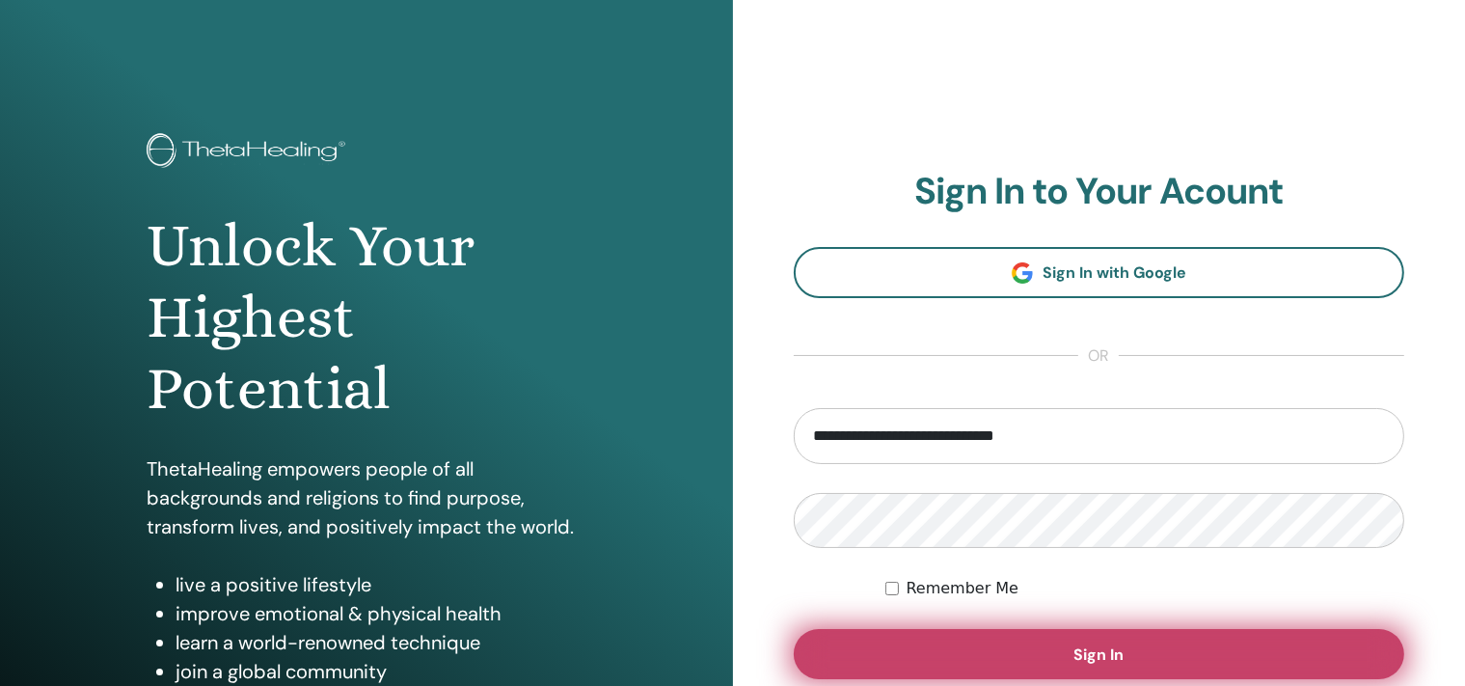
type input "**********"
click at [1081, 650] on span "Sign In" at bounding box center [1098, 654] width 50 height 20
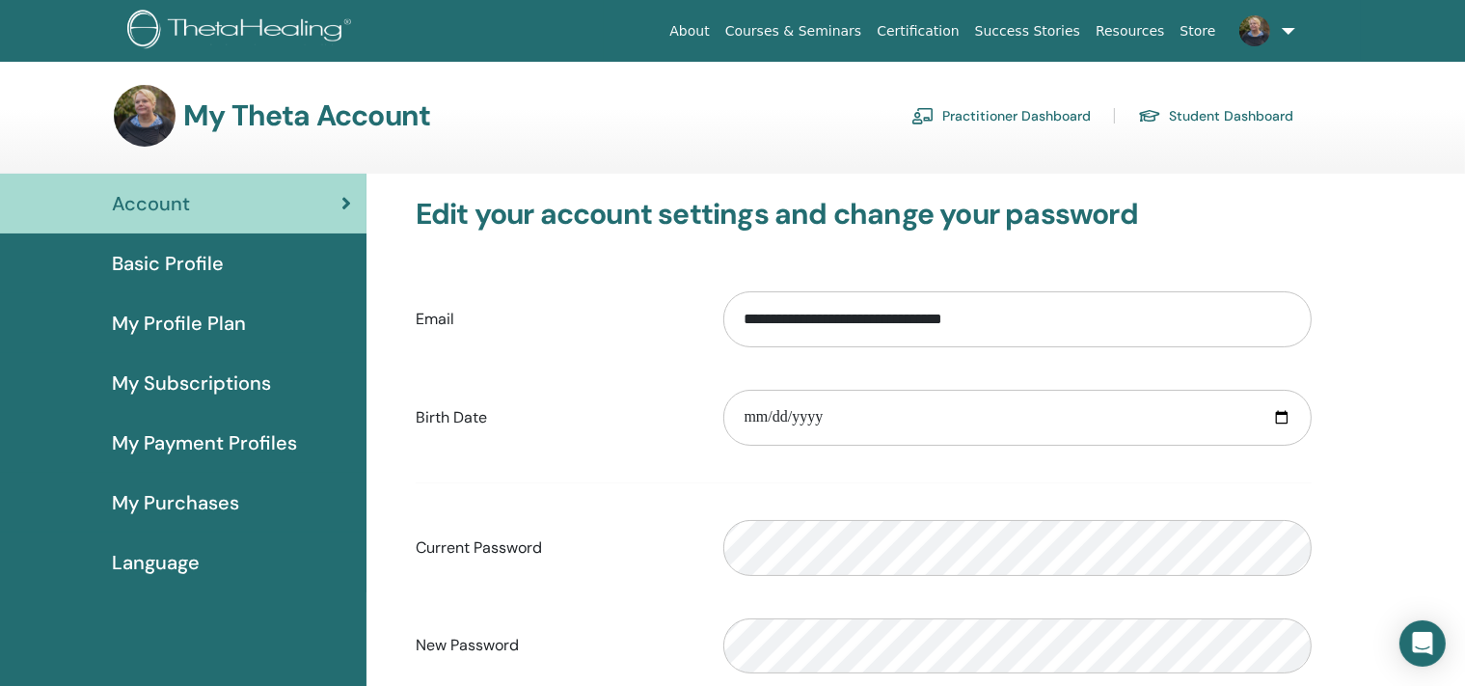
click at [236, 263] on div "Basic Profile" at bounding box center [183, 263] width 336 height 29
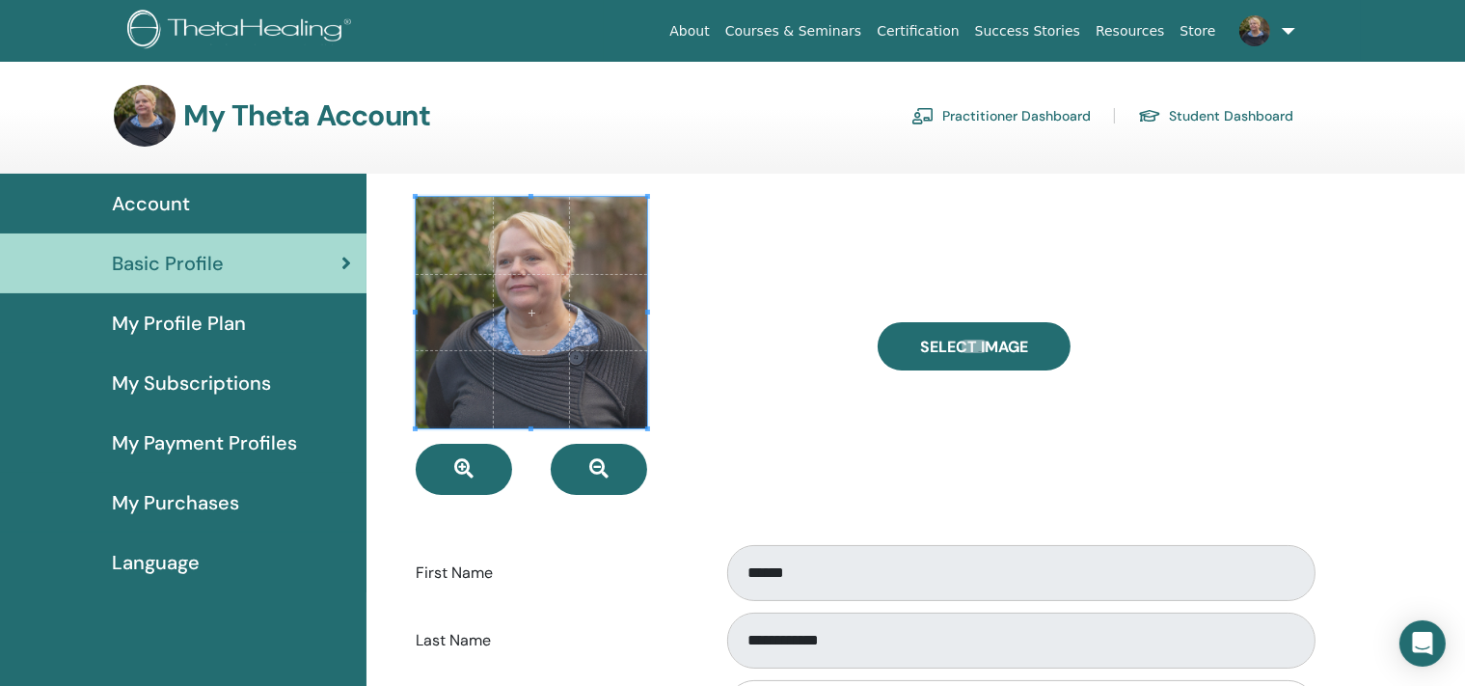
click at [285, 307] on link "My Profile Plan" at bounding box center [183, 323] width 366 height 60
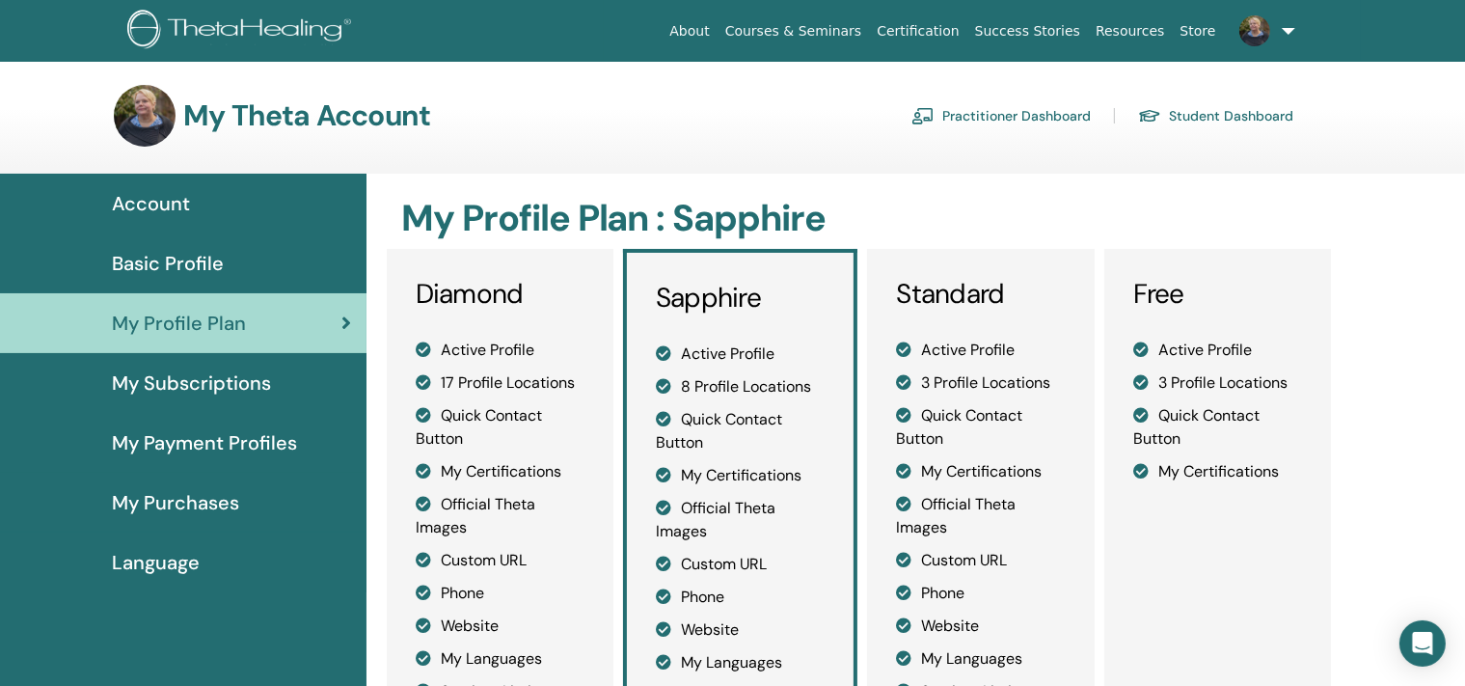
click at [277, 376] on div "My Subscriptions" at bounding box center [183, 382] width 336 height 29
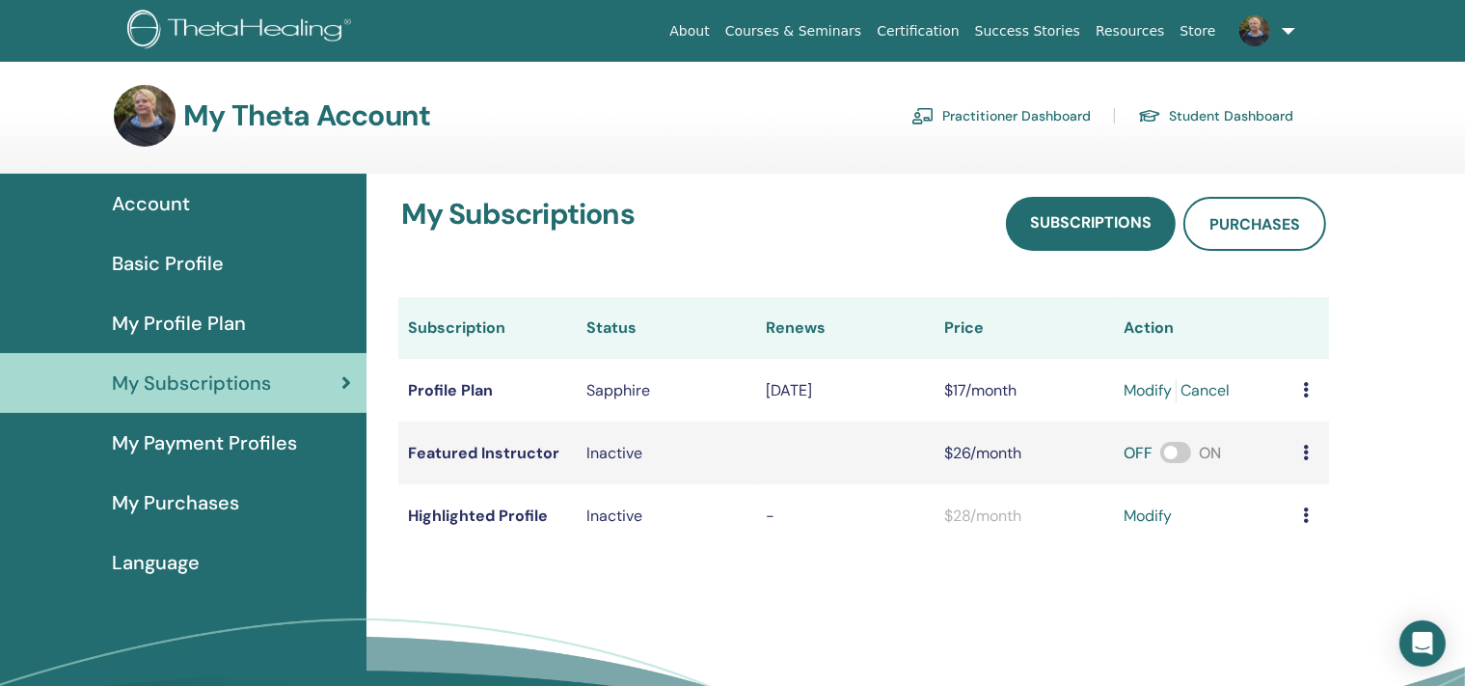
click at [259, 496] on div "My Purchases" at bounding box center [183, 502] width 336 height 29
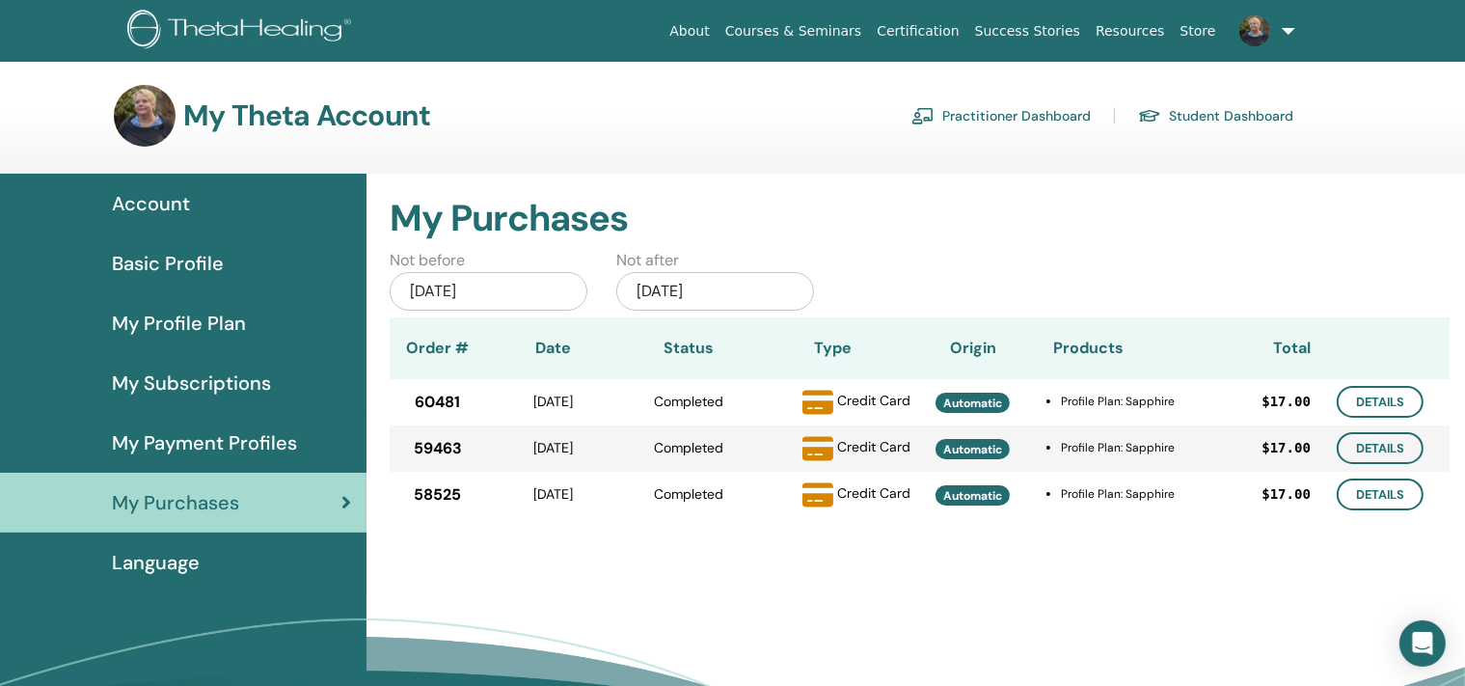
click at [234, 557] on div "Language" at bounding box center [183, 562] width 336 height 29
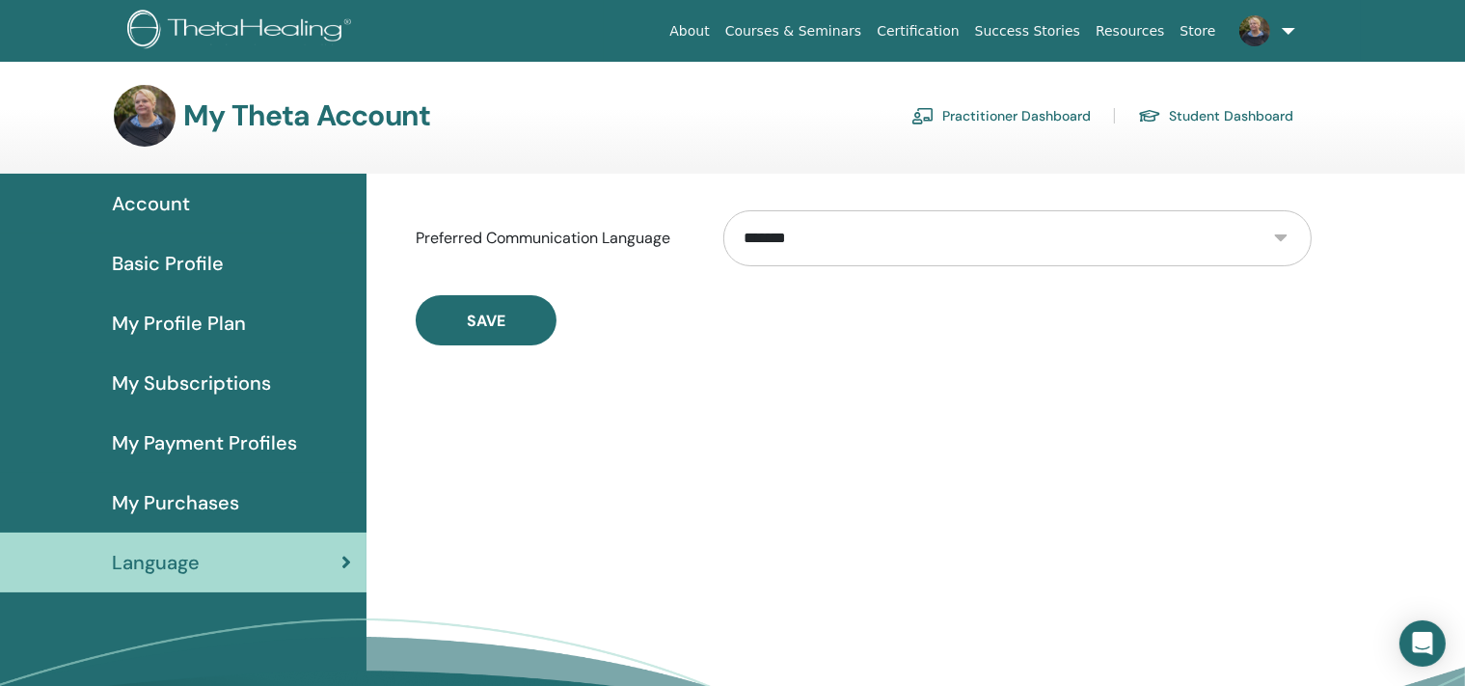
click at [272, 206] on div "Account" at bounding box center [183, 203] width 336 height 29
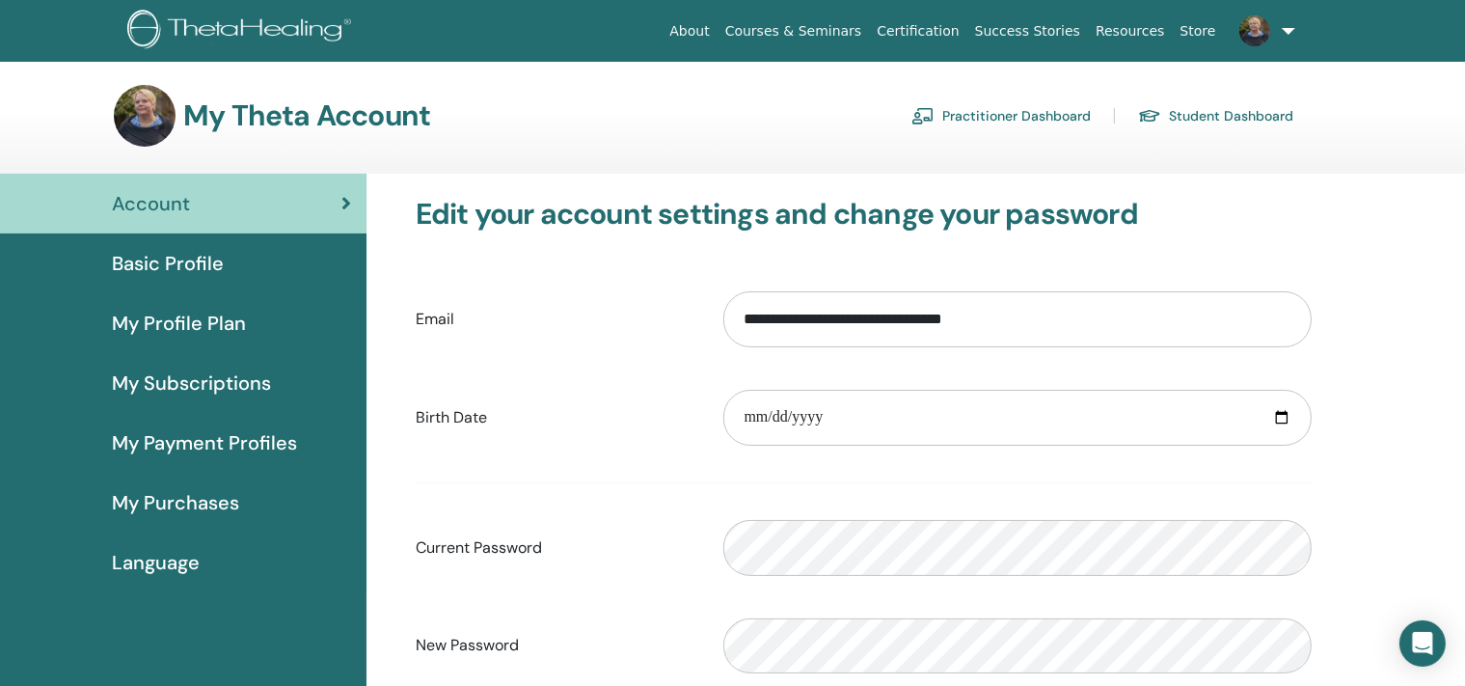
click at [1049, 114] on link "Practitioner Dashboard" at bounding box center [1000, 115] width 179 height 31
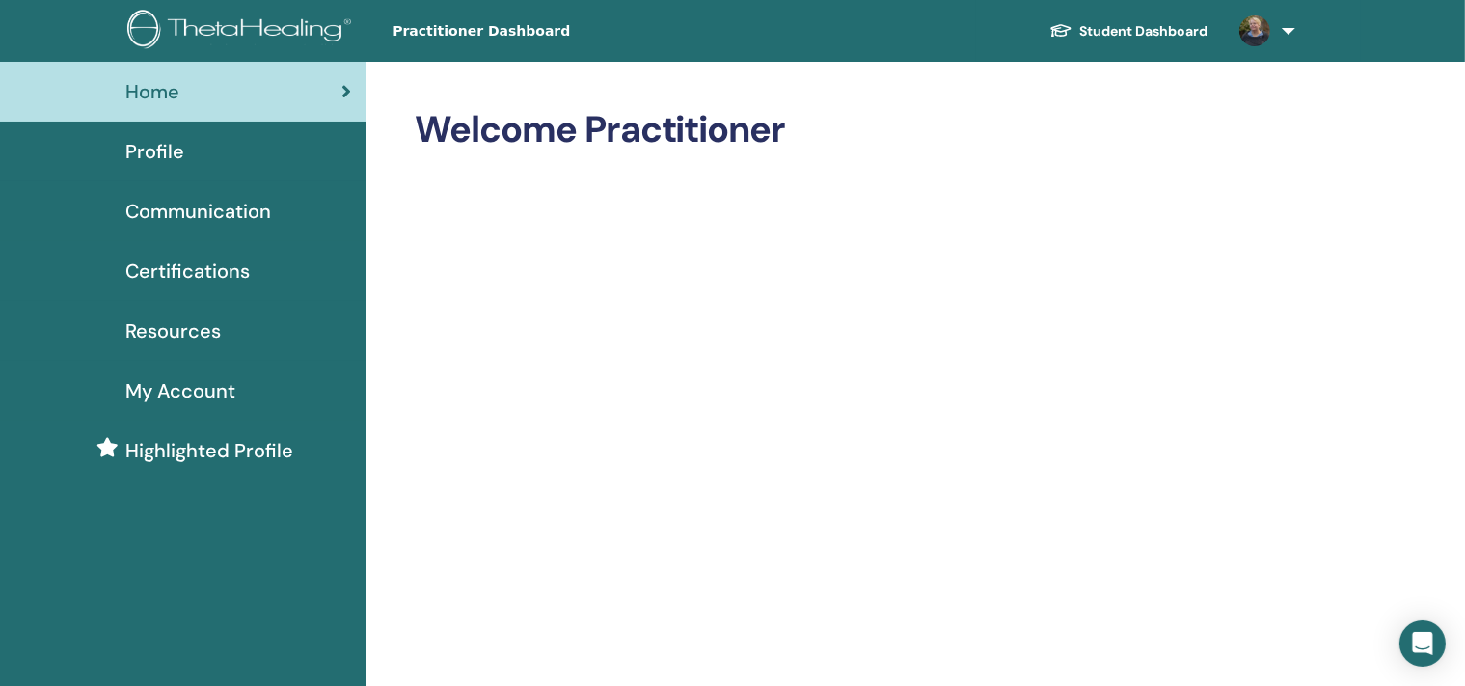
click at [241, 265] on span "Certifications" at bounding box center [187, 271] width 124 height 29
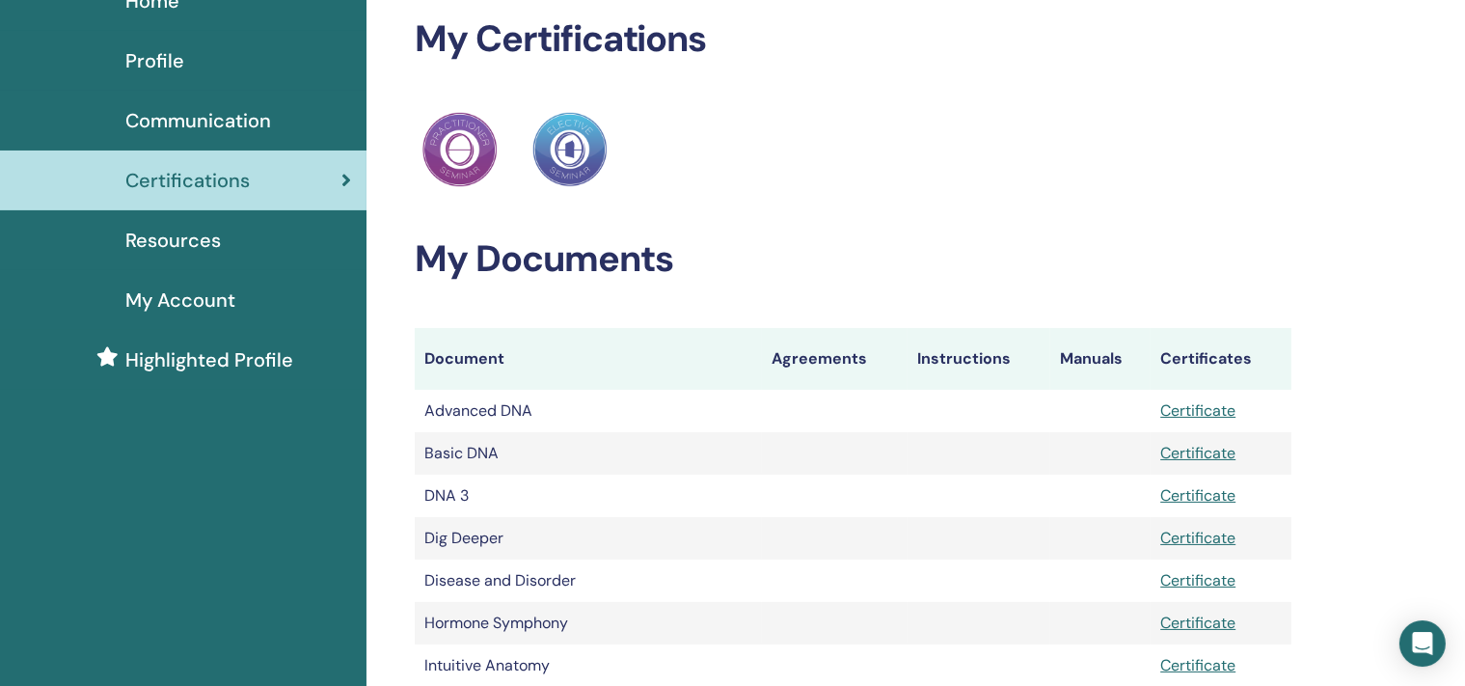
drag, startPoint x: 1468, startPoint y: 684, endPoint x: 1479, endPoint y: 676, distance: 13.9
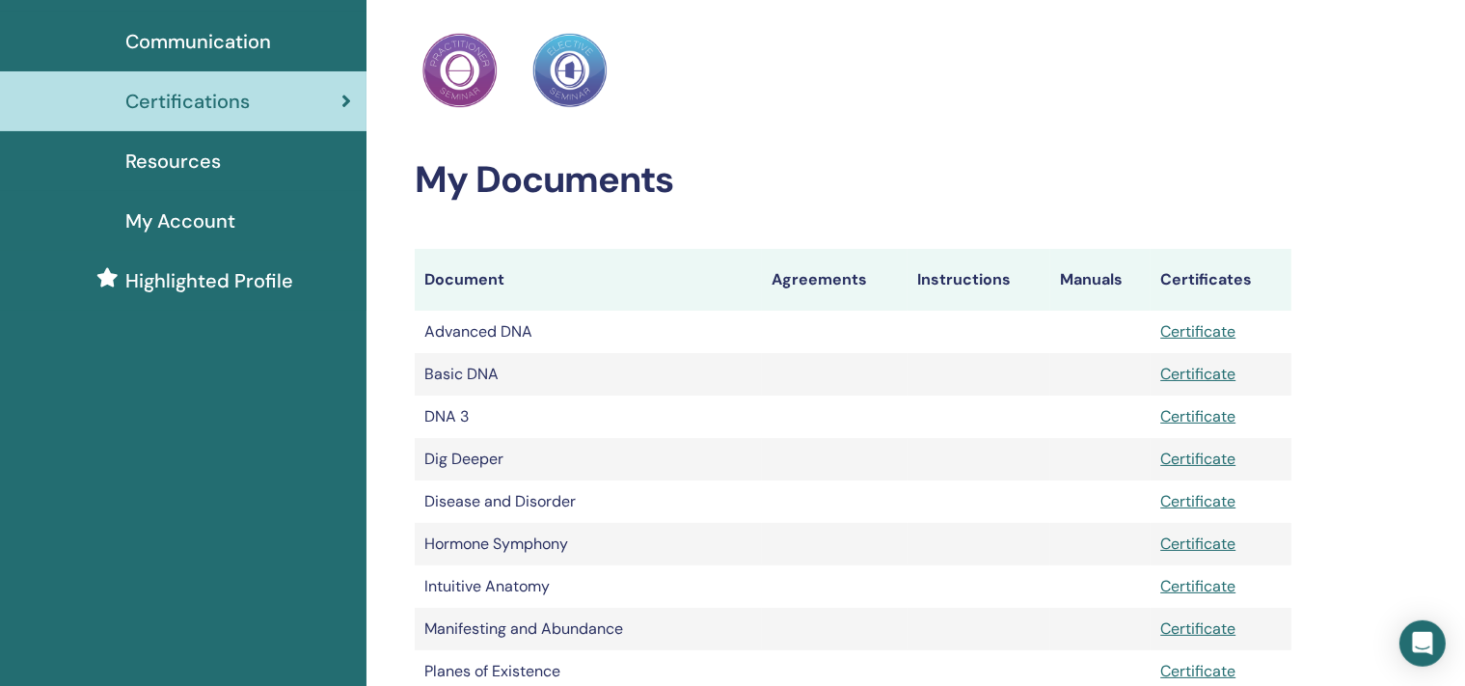
scroll to position [203, 0]
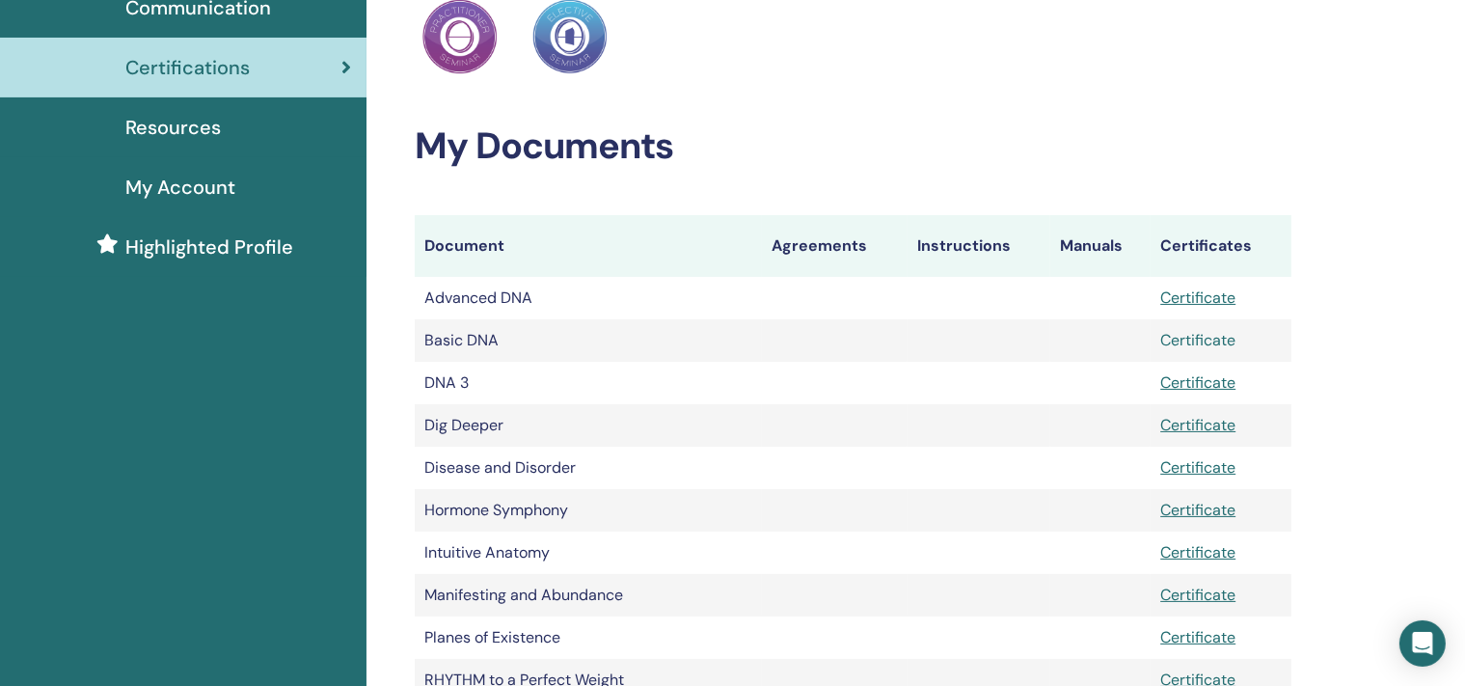
click at [1224, 334] on link "Certificate" at bounding box center [1197, 340] width 75 height 20
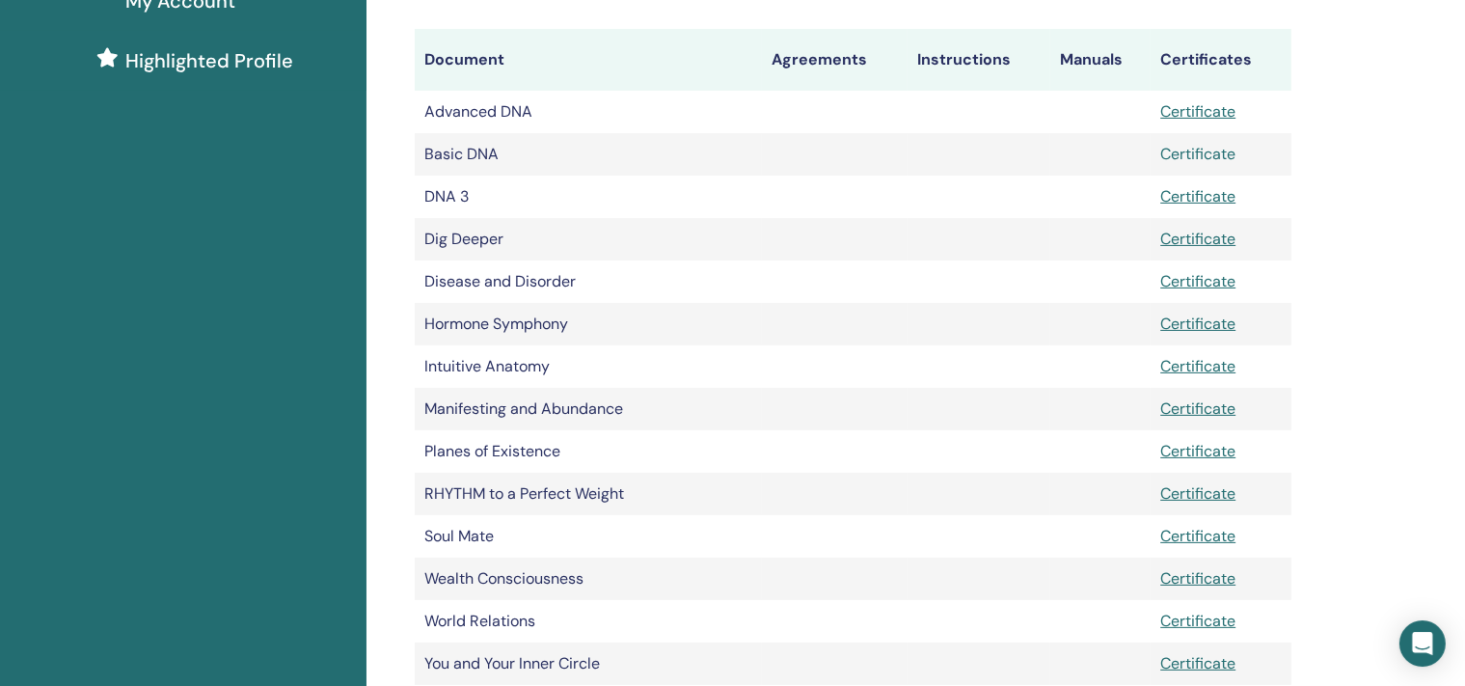
scroll to position [441, 0]
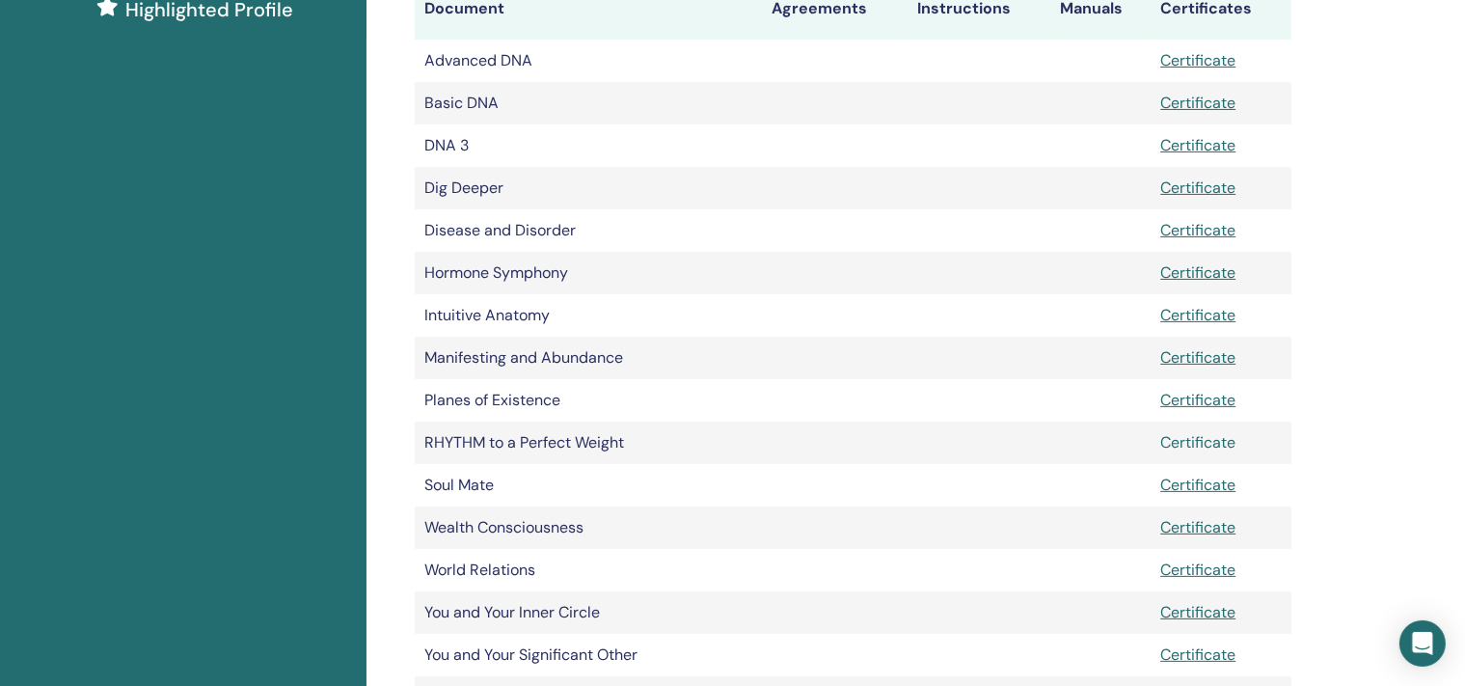
click at [1210, 438] on link "Certificate" at bounding box center [1197, 442] width 75 height 20
click at [1173, 574] on link "Certificate" at bounding box center [1197, 569] width 75 height 20
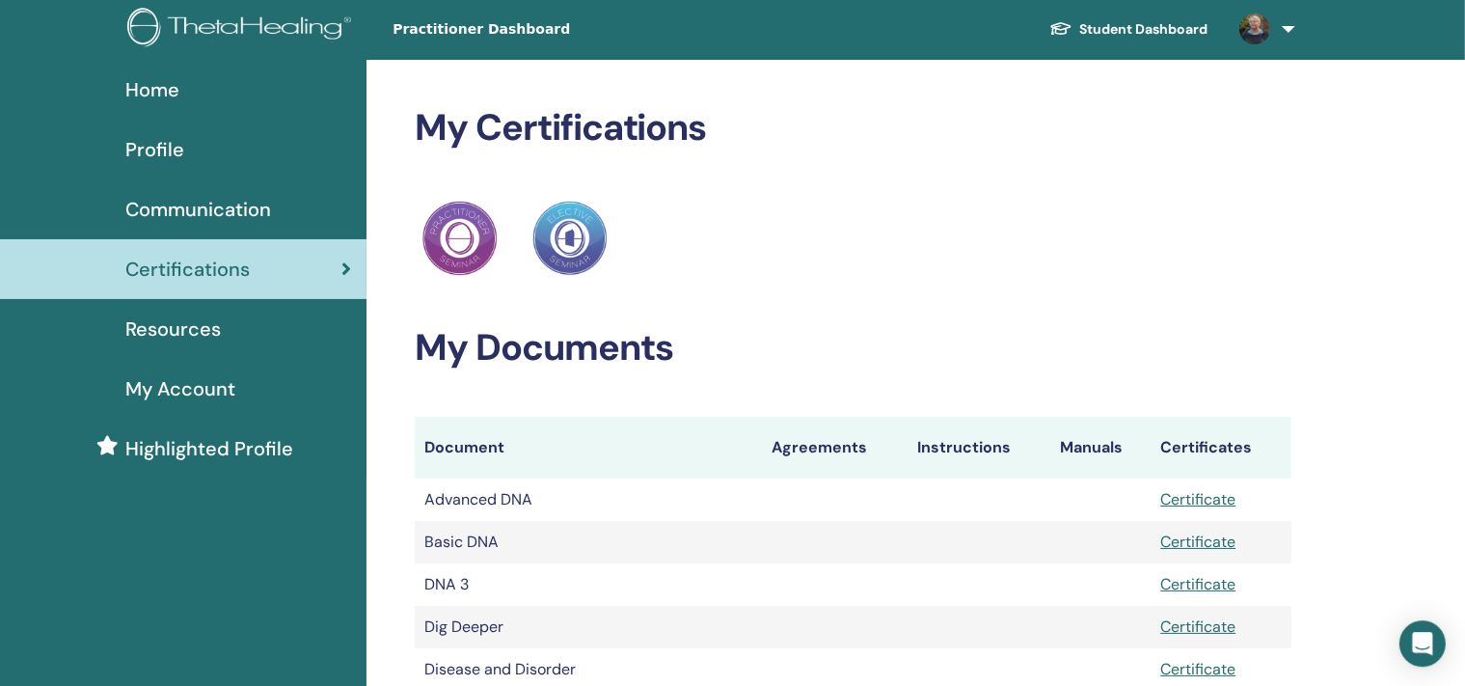
scroll to position [0, 0]
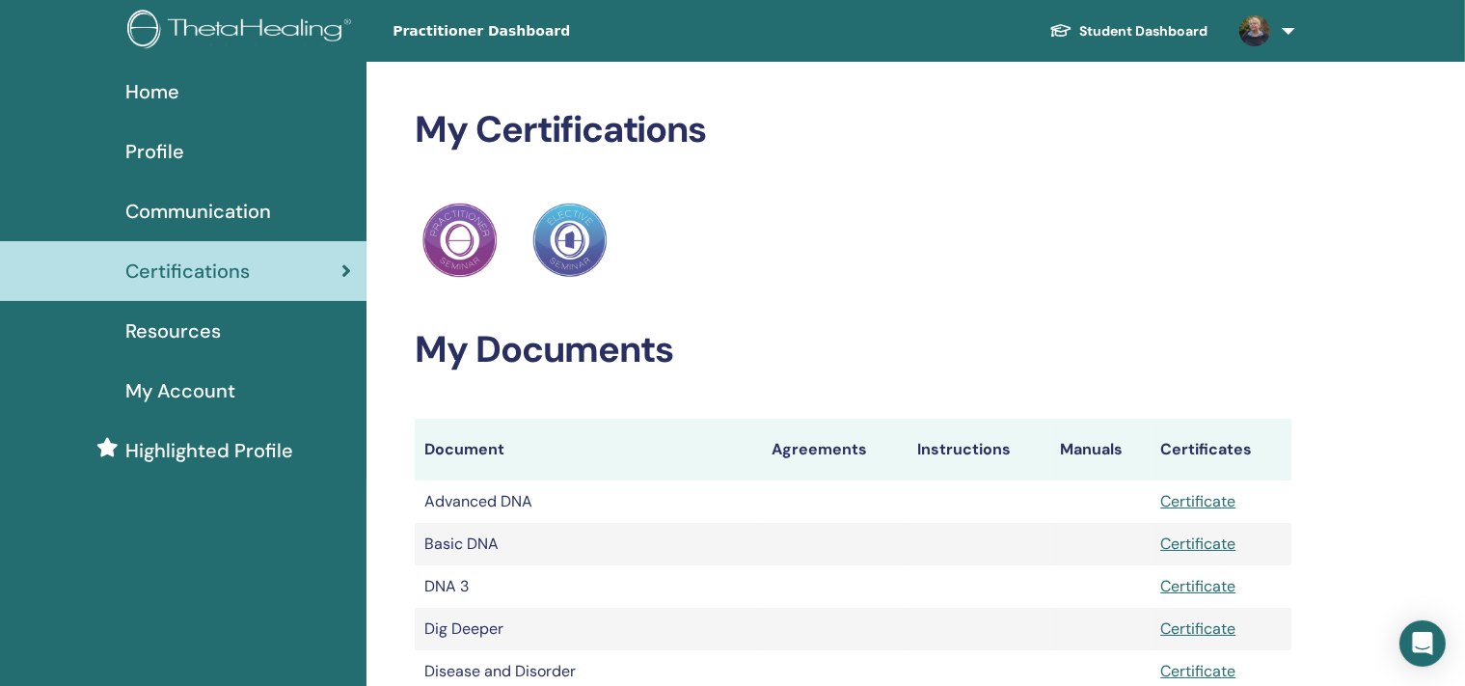
click at [1280, 31] on link at bounding box center [1263, 31] width 79 height 62
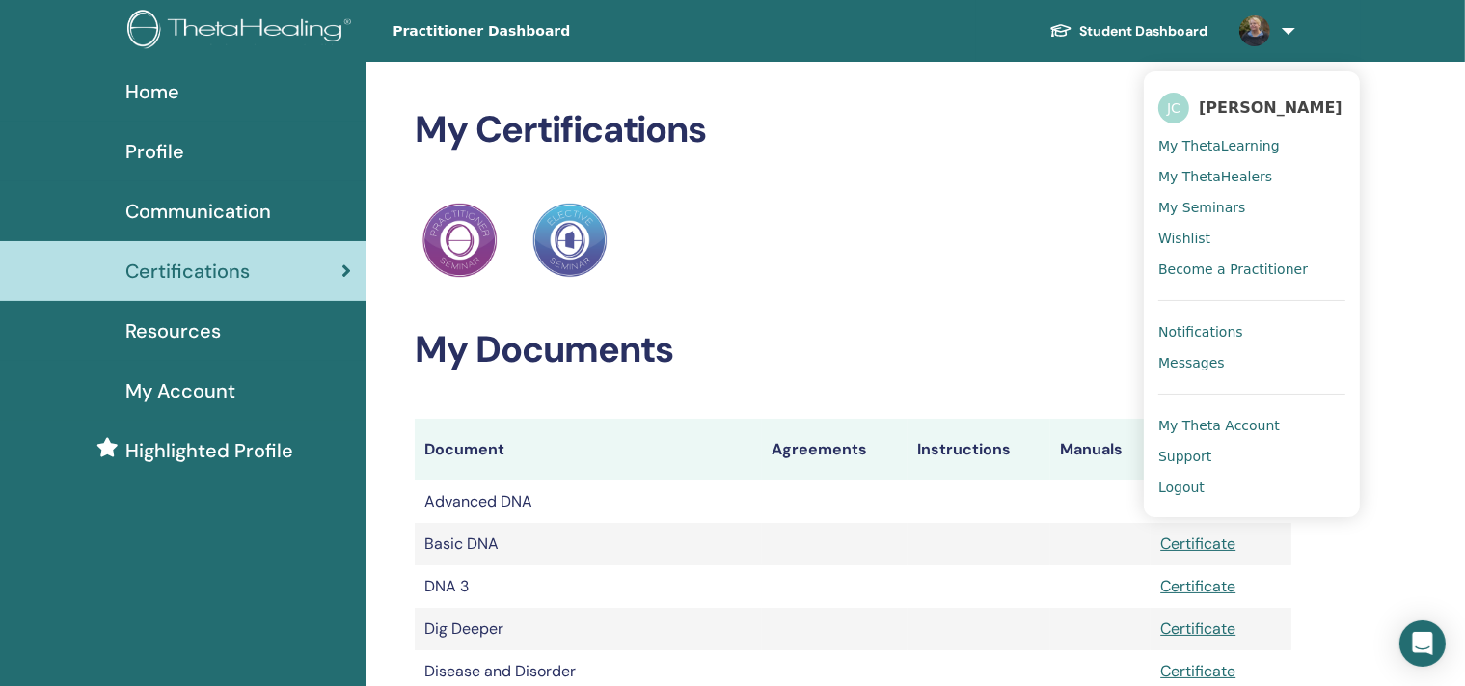
click at [1194, 491] on span "Logout" at bounding box center [1181, 486] width 46 height 17
